Goal: Task Accomplishment & Management: Complete application form

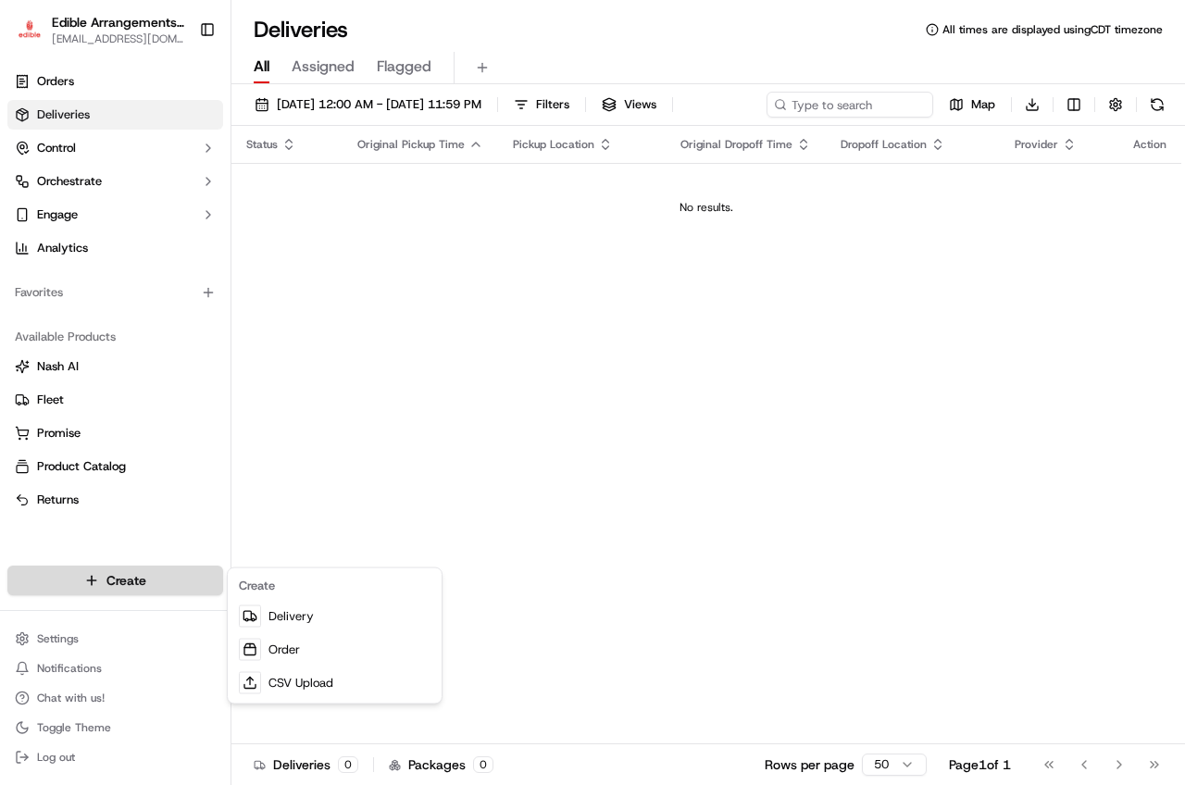
click at [154, 584] on html "Edible Arrangements - [GEOGRAPHIC_DATA][EMAIL_ADDRESS][DOMAIN_NAME] Toggle Side…" at bounding box center [592, 392] width 1185 height 785
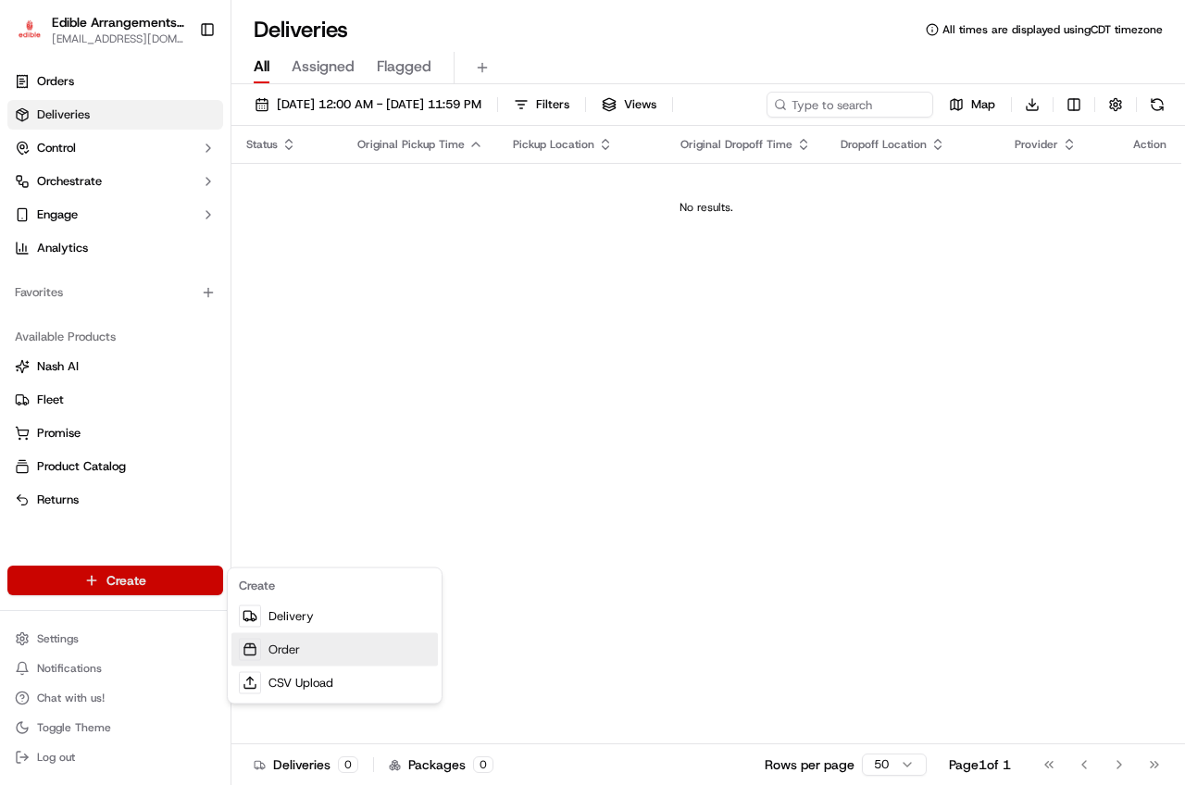
click at [308, 645] on link "Order" at bounding box center [335, 649] width 207 height 33
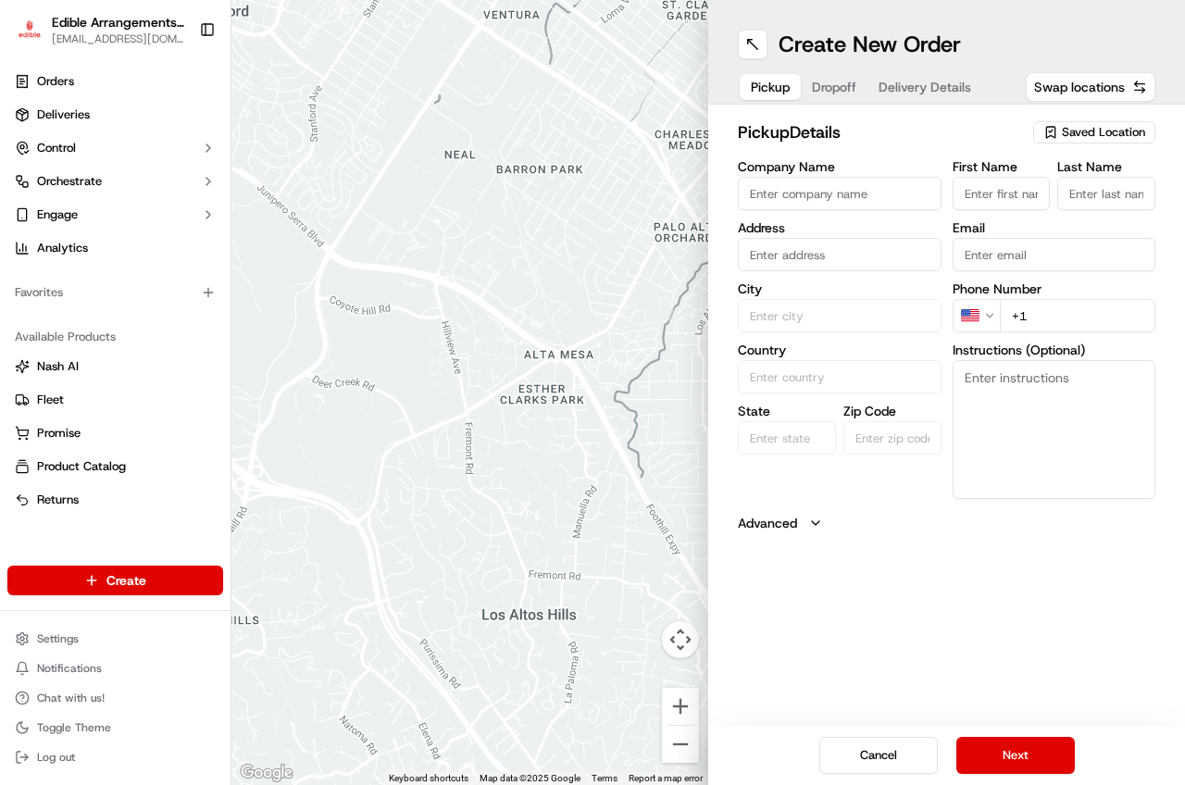
click at [1111, 144] on button "Saved Location" at bounding box center [1095, 132] width 122 height 26
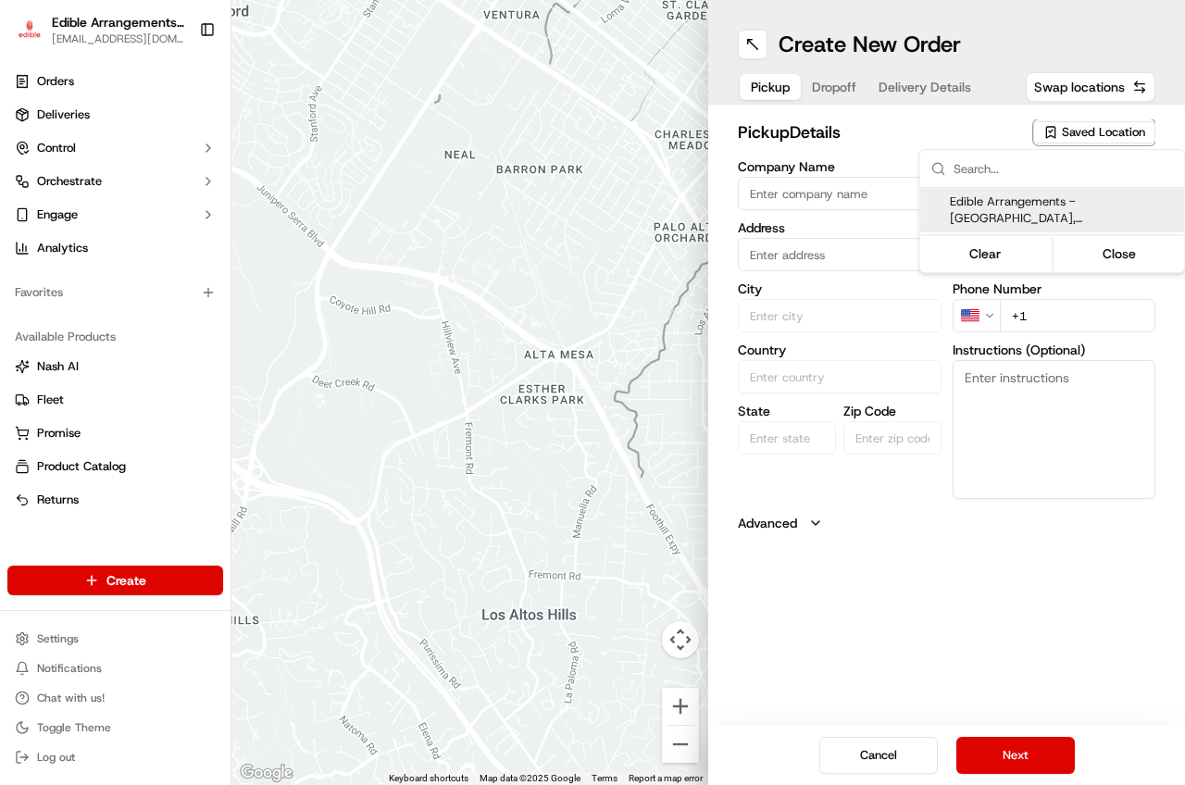
click at [1033, 209] on span "Edible Arrangements - [GEOGRAPHIC_DATA], [GEOGRAPHIC_DATA] ([GEOGRAPHIC_DATA])" at bounding box center [1064, 210] width 228 height 33
type input "Edible Arrangements - [GEOGRAPHIC_DATA], [GEOGRAPHIC_DATA]"
type input "[STREET_ADDRESS]"
type input "San Antonio"
type input "US"
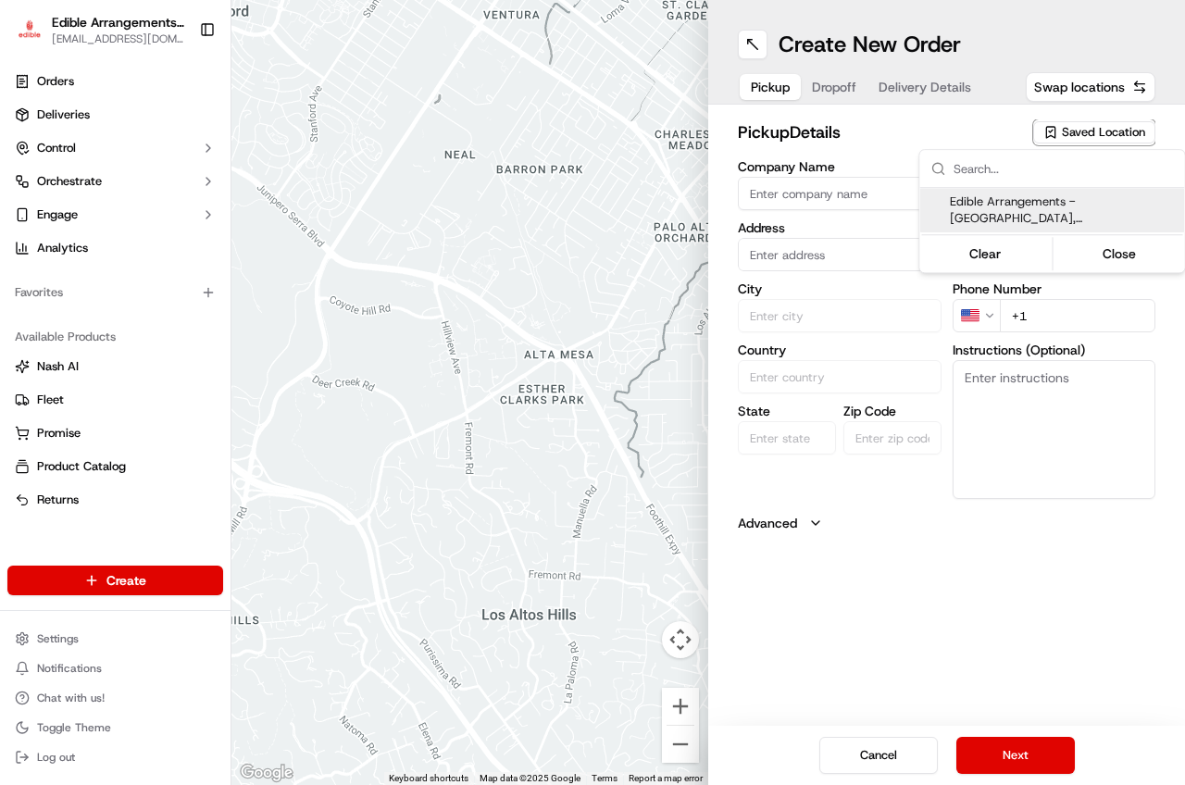
type input "[GEOGRAPHIC_DATA]"
type input "78224"
type input "[EMAIL_ADDRESS][DOMAIN_NAME]"
type input "[PHONE_NUMBER]"
type textarea "Please come inside the store to pick up the arrangement."
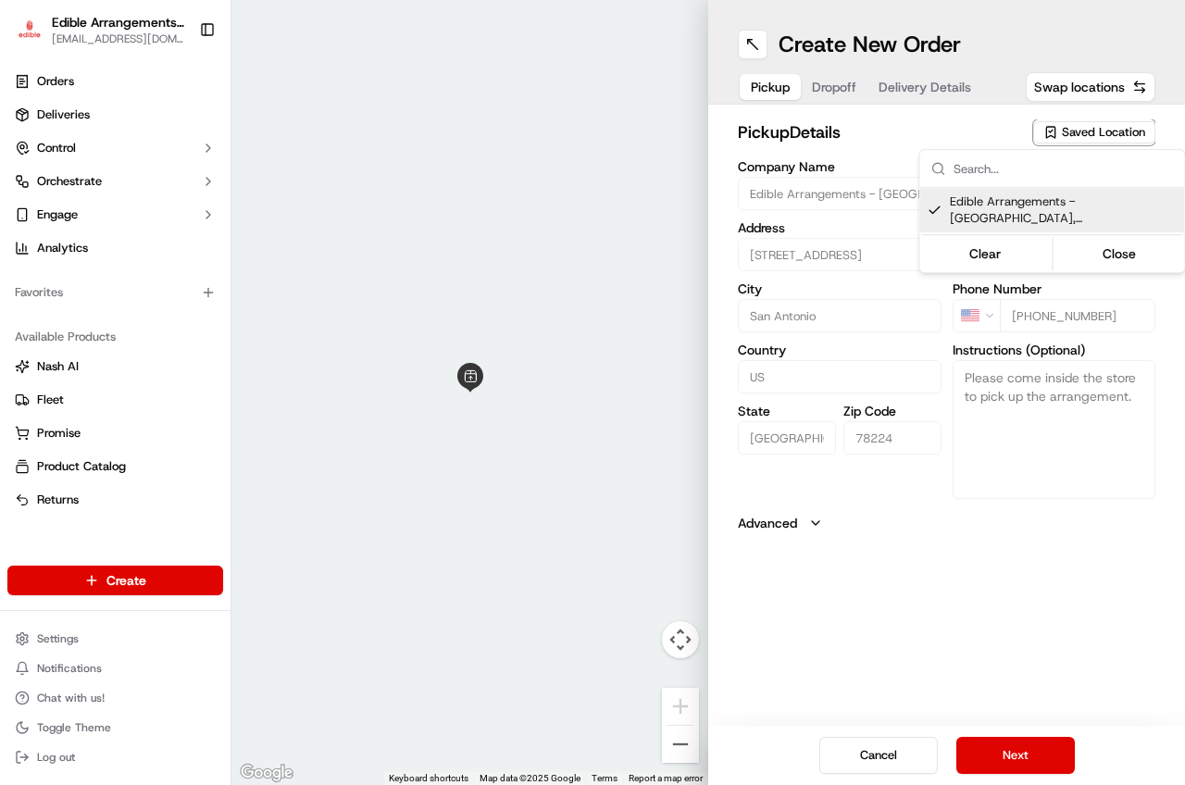
click at [1009, 753] on html "Edible Arrangements - [GEOGRAPHIC_DATA][EMAIL_ADDRESS][DOMAIN_NAME] Toggle Side…" at bounding box center [592, 392] width 1185 height 785
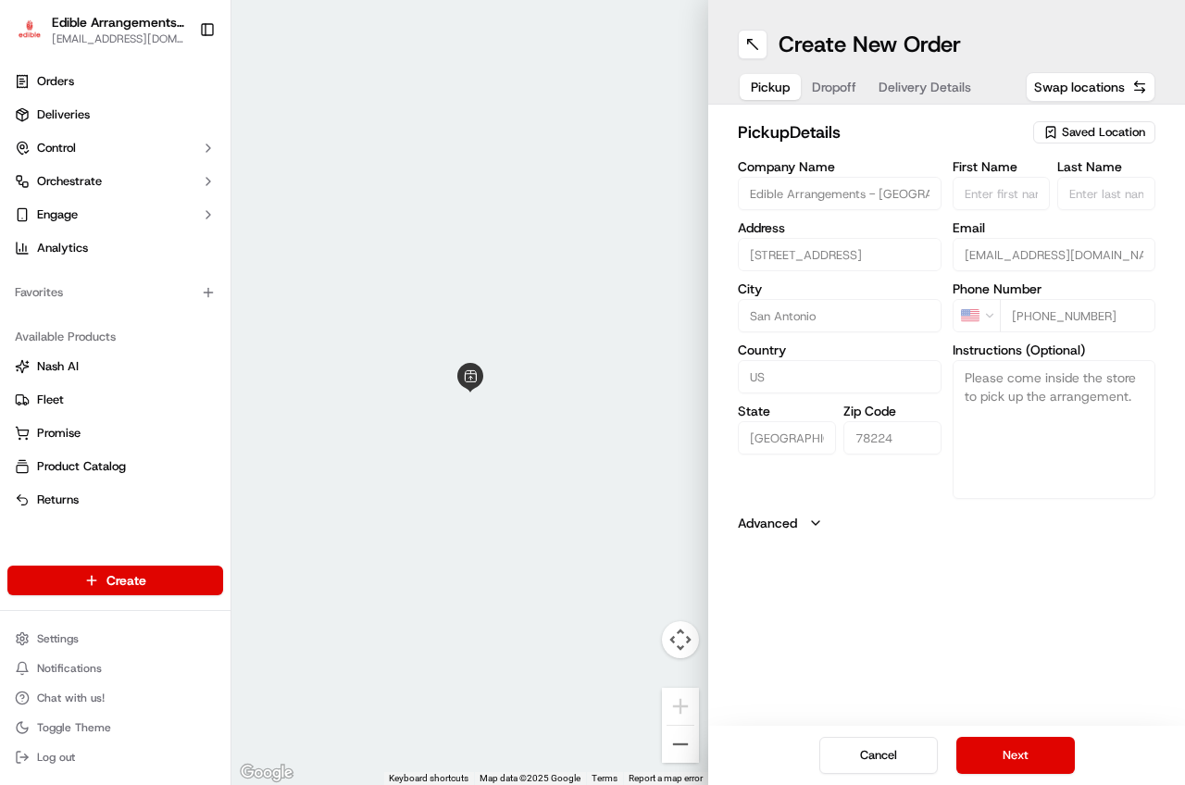
click at [1009, 753] on button "Next" at bounding box center [1016, 755] width 119 height 37
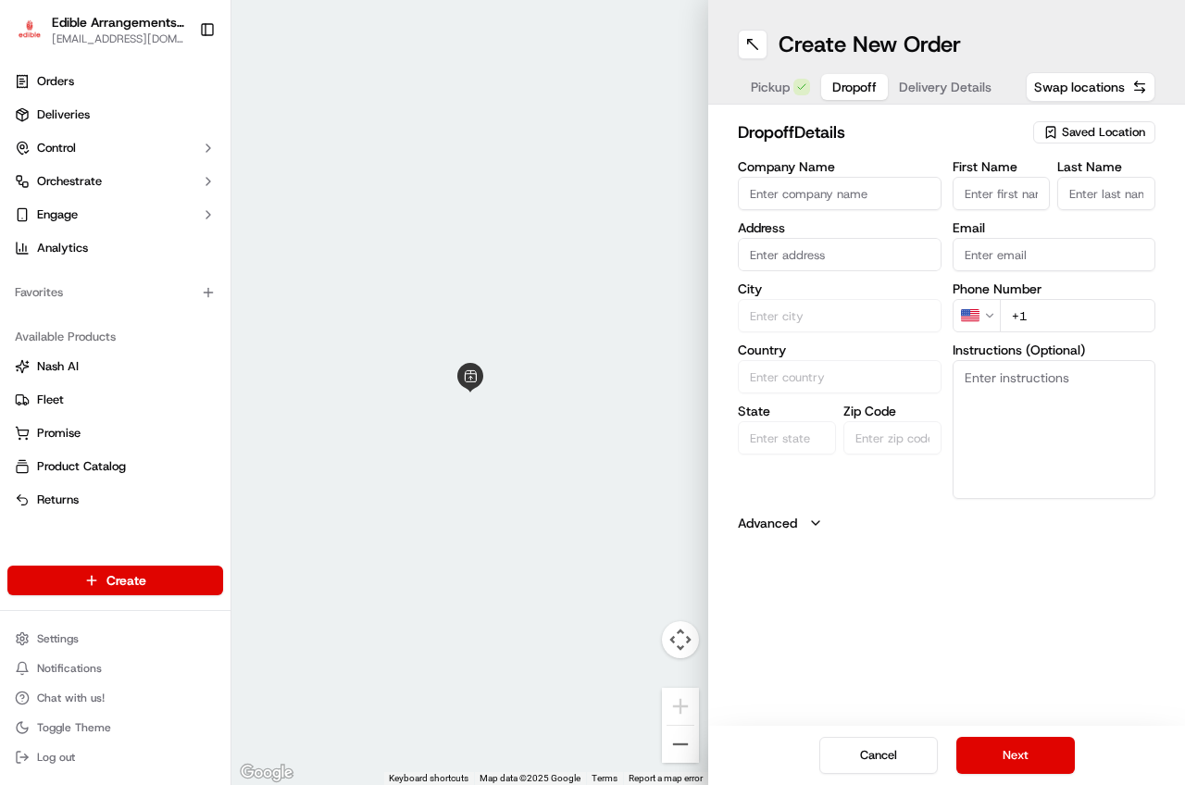
click at [1010, 195] on input "First Name" at bounding box center [1002, 193] width 98 height 33
type input "[PERSON_NAME]"
click at [1084, 200] on input "Last Name" at bounding box center [1107, 193] width 98 height 33
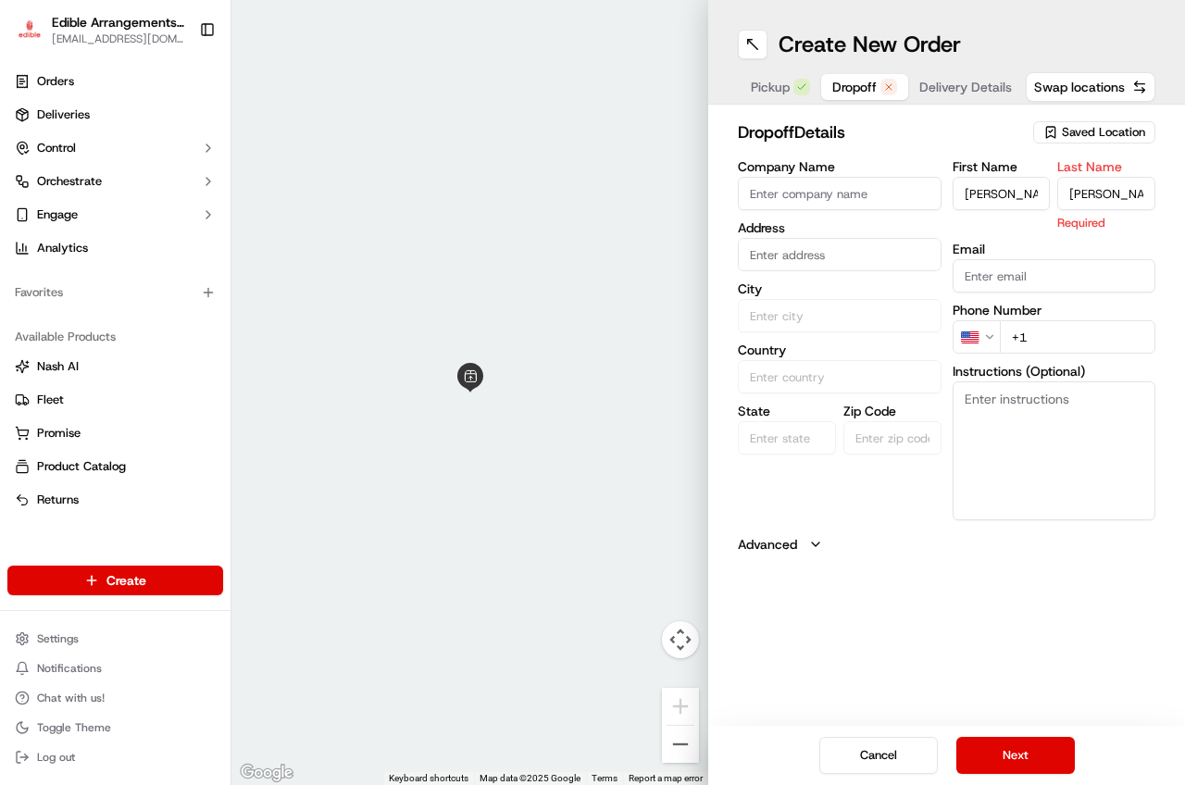
type input "[PERSON_NAME]"
click at [858, 262] on input "text" at bounding box center [840, 254] width 204 height 33
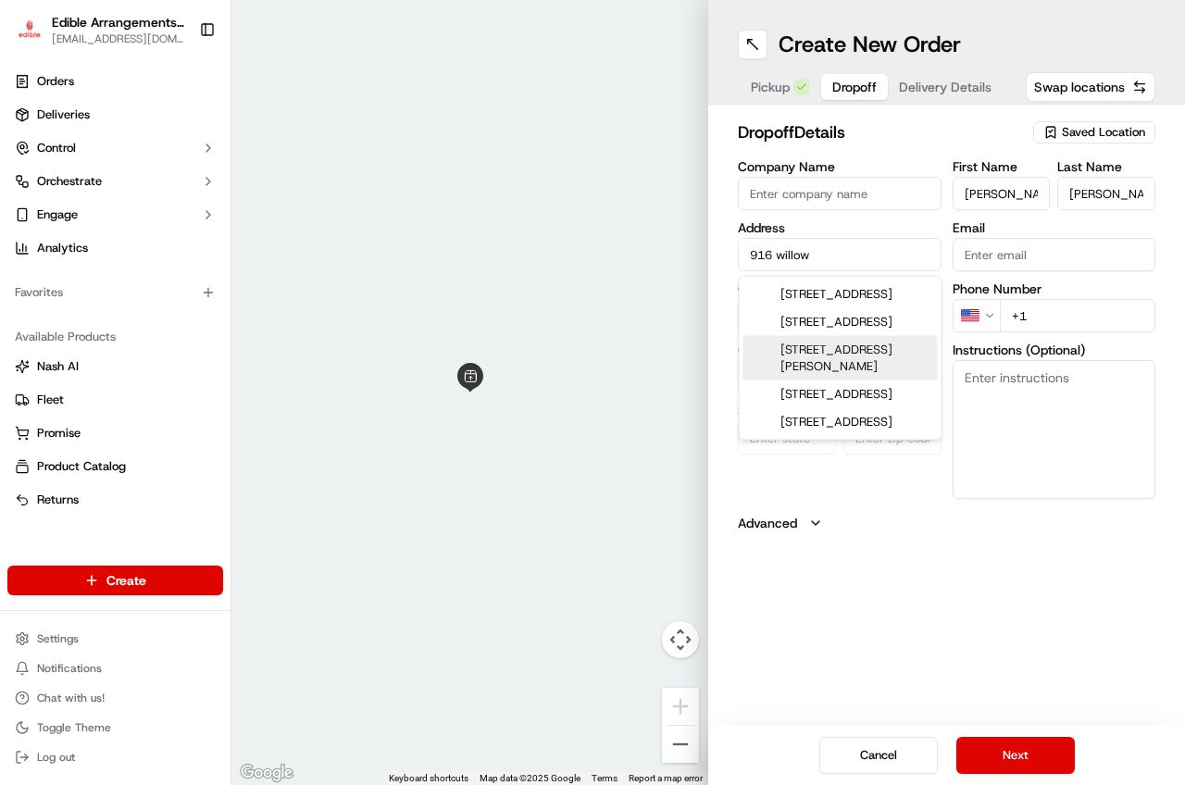
click at [854, 381] on div "[STREET_ADDRESS][PERSON_NAME]" at bounding box center [841, 358] width 194 height 44
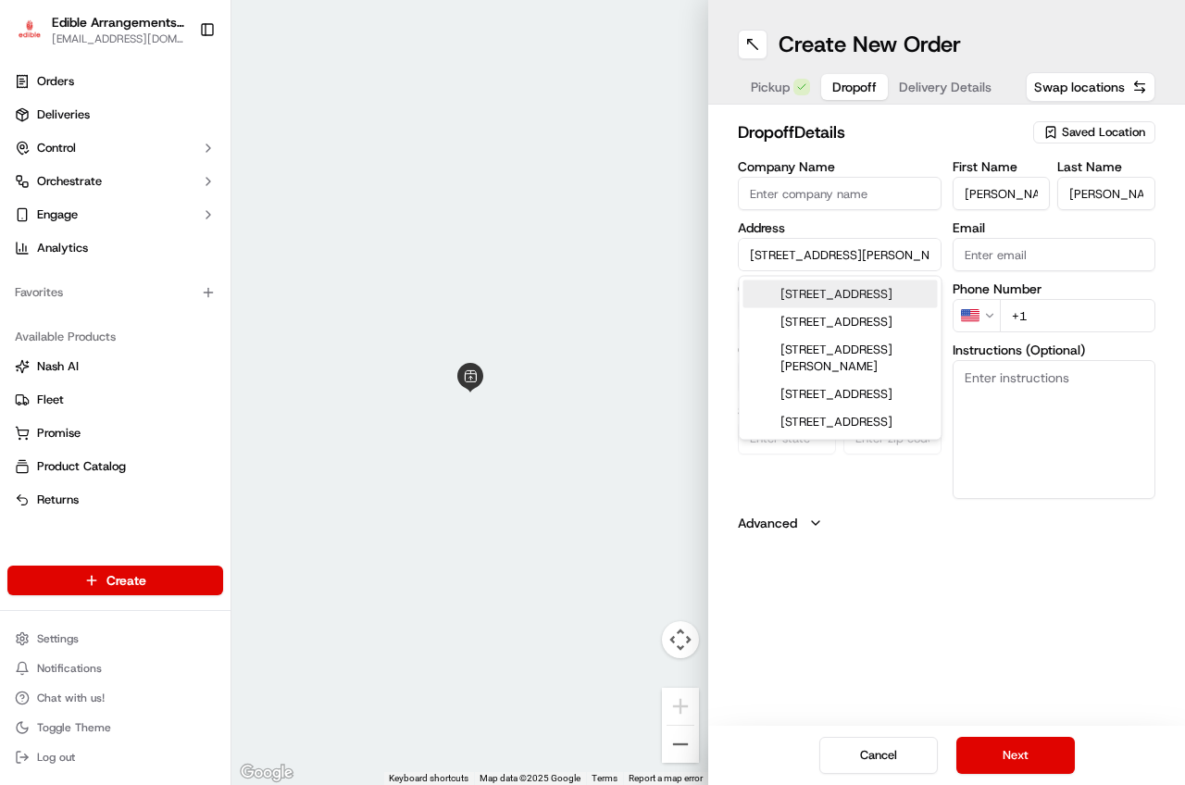
type input "[STREET_ADDRESS][PERSON_NAME]"
type input "[PERSON_NAME]"
type input "[GEOGRAPHIC_DATA]"
type input "78101"
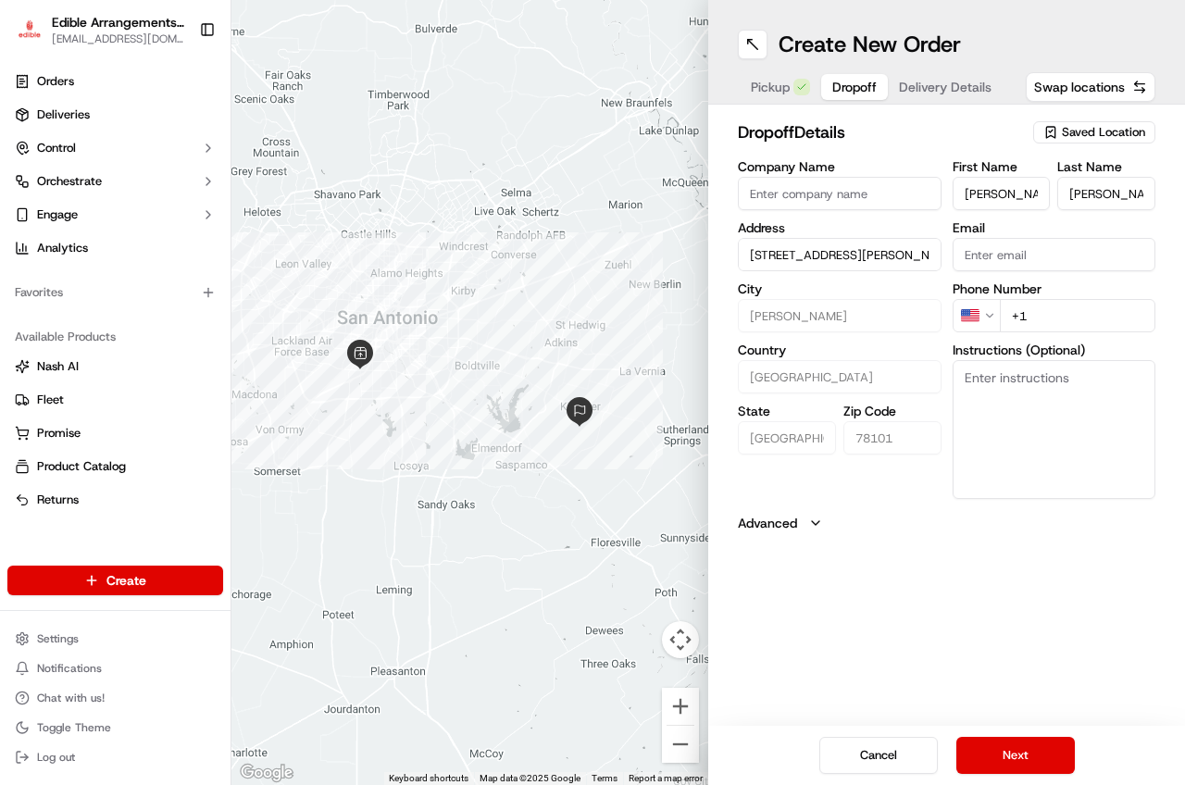
type input "[STREET_ADDRESS][PERSON_NAME]"
click at [1008, 406] on textarea "Instructions (Optional)" at bounding box center [1055, 429] width 204 height 139
paste textarea "item must remain cold and hand delivered please knock or ring doorbell DO NOT L…"
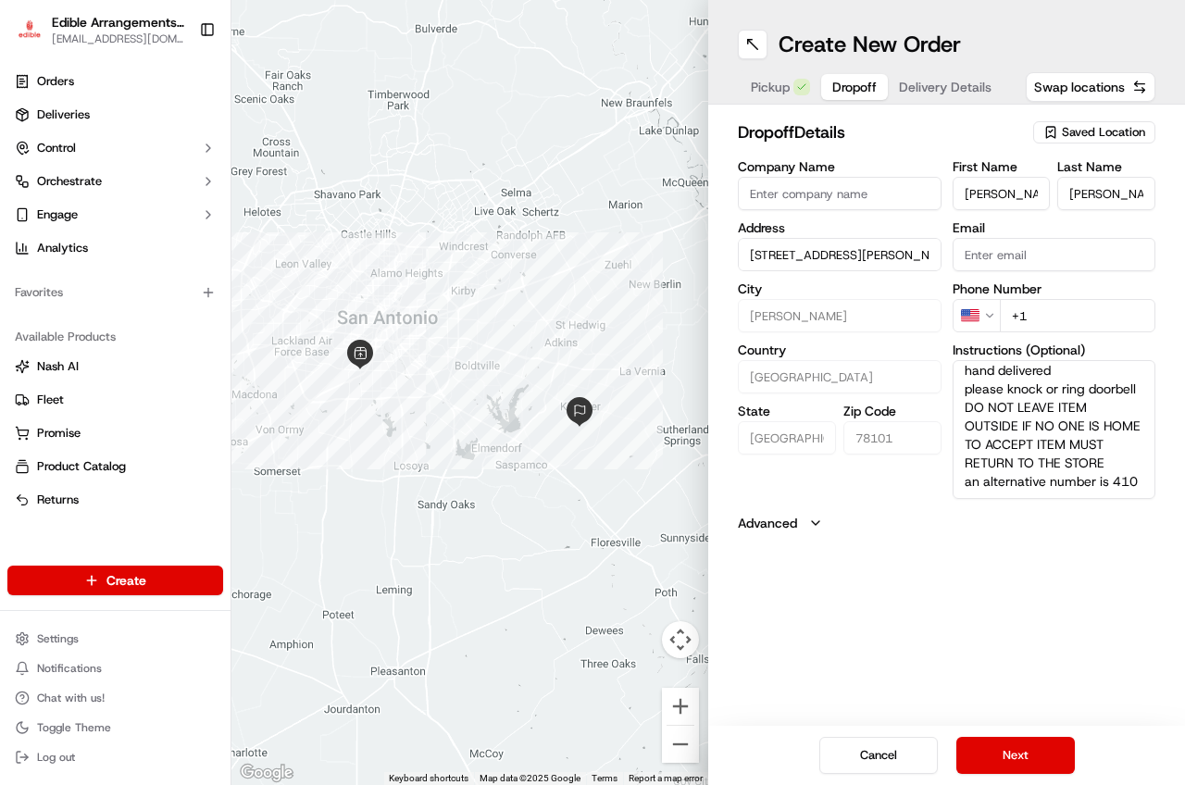
scroll to position [74, 0]
type textarea "item must remain cold and hand delivered please knock or ring doorbell DO NOT L…"
click at [1067, 312] on input "+1" at bounding box center [1078, 315] width 157 height 33
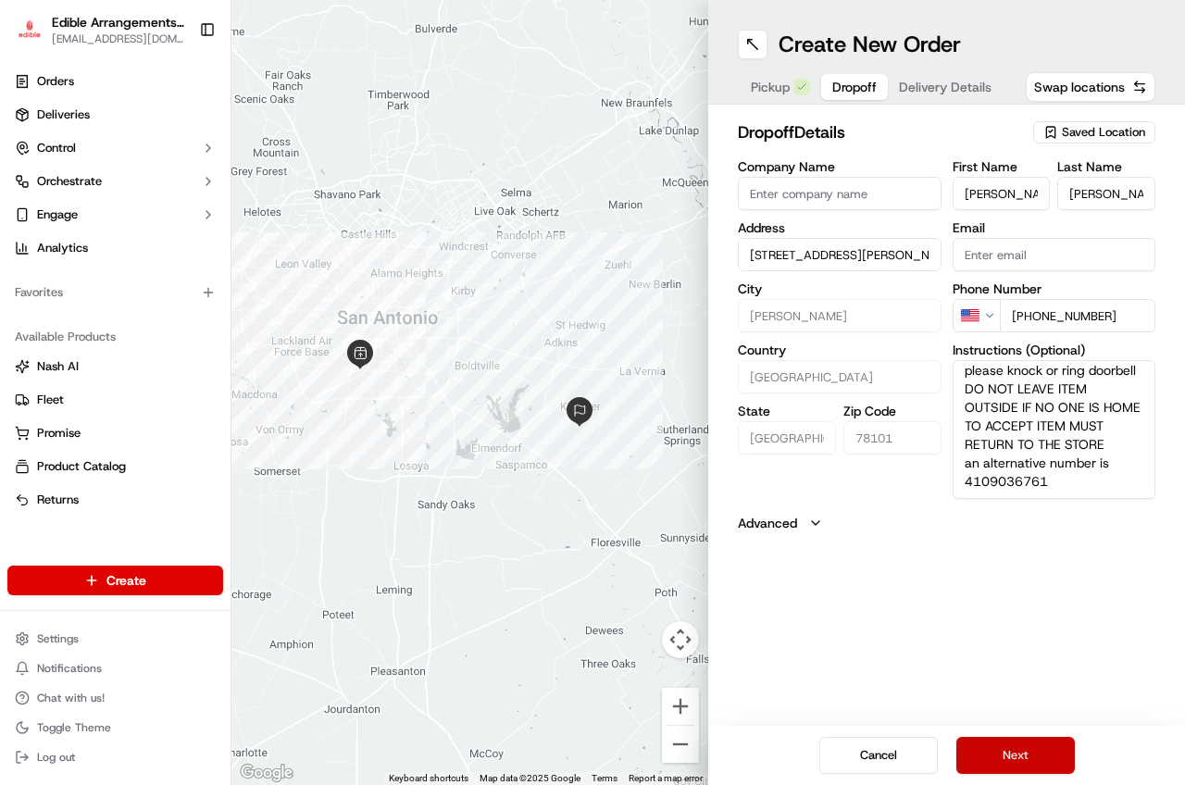
type input "[PHONE_NUMBER]"
click at [1045, 758] on button "Next" at bounding box center [1016, 755] width 119 height 37
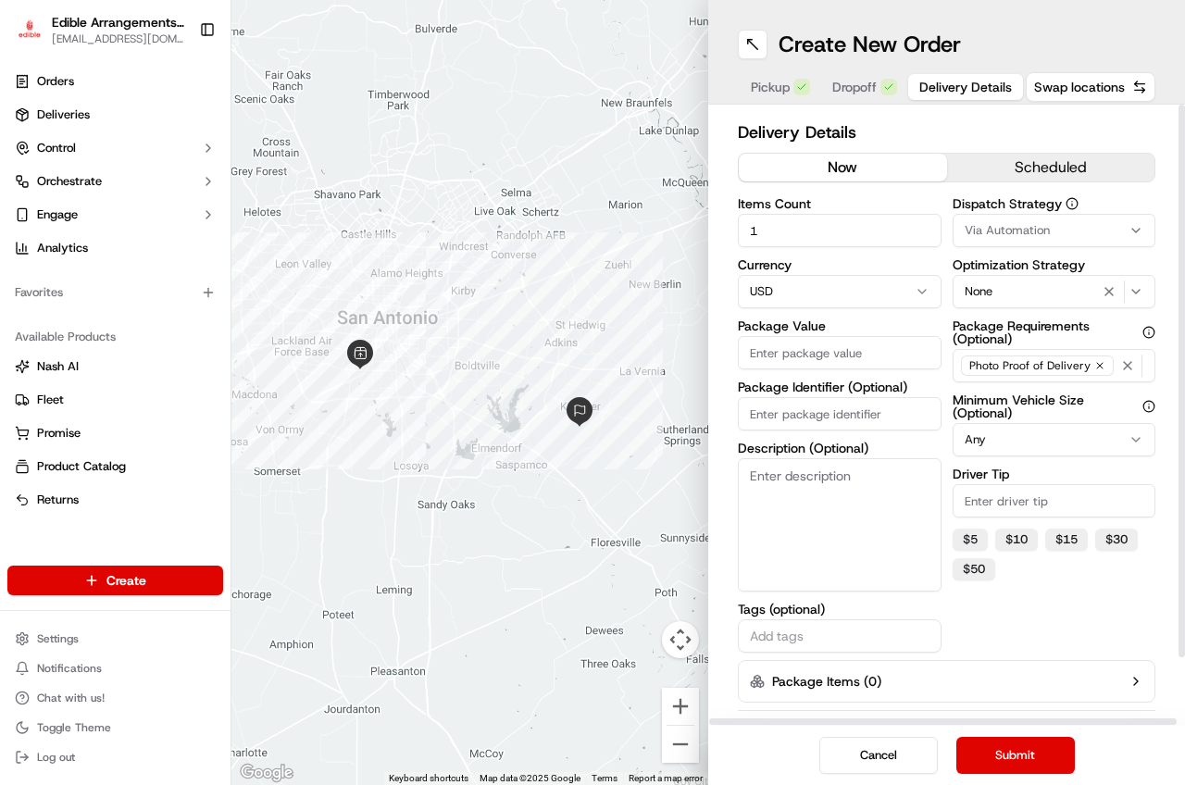
click at [862, 358] on input "Package Value" at bounding box center [840, 352] width 204 height 33
type input "65.98"
click at [889, 533] on textarea "Description (Optional)" at bounding box center [840, 524] width 204 height 133
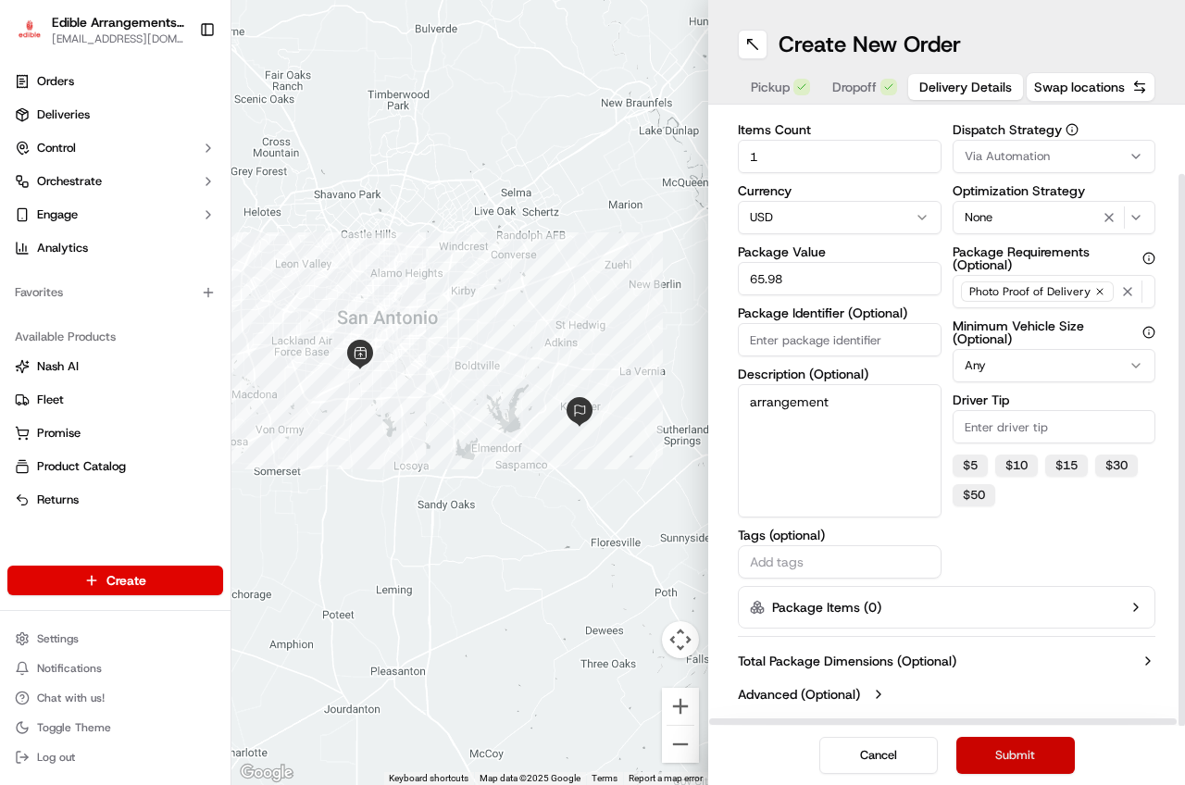
type textarea "arrangement"
click at [1046, 757] on button "Submit" at bounding box center [1016, 755] width 119 height 37
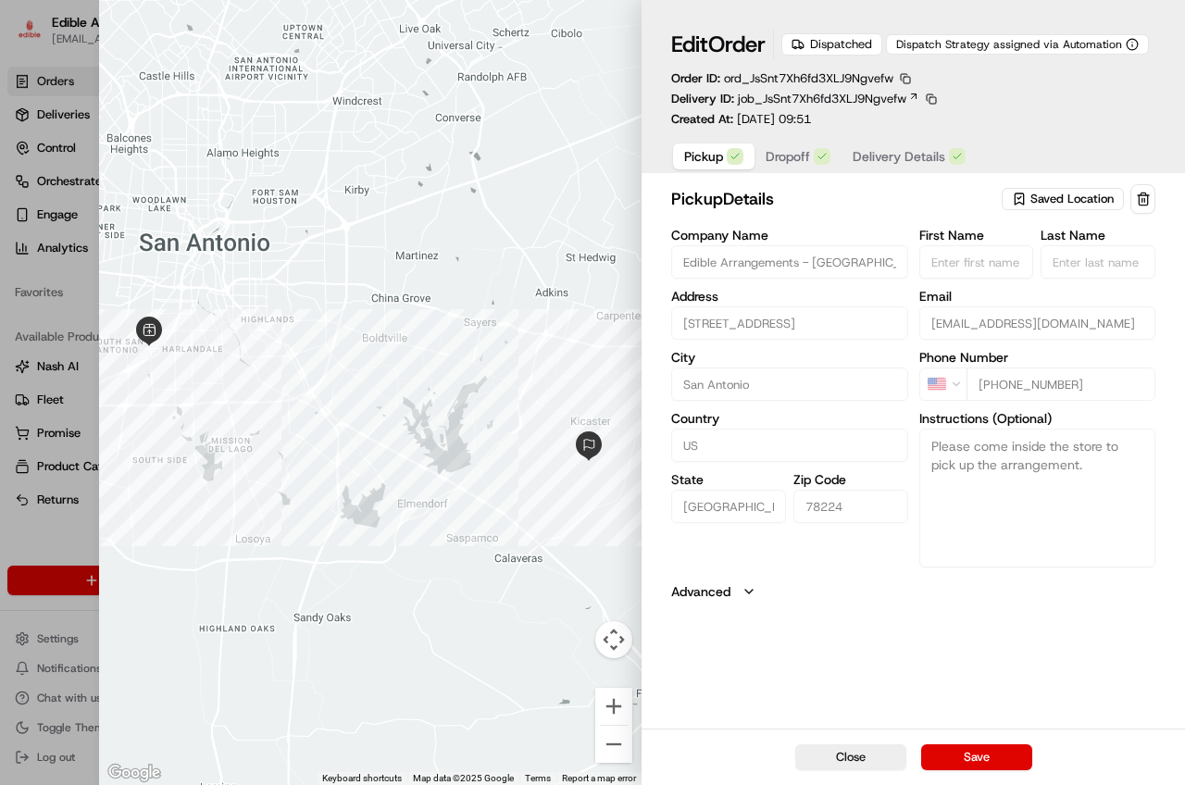
click at [14, 81] on div at bounding box center [592, 392] width 1185 height 785
type input "+1"
